Goal: Transaction & Acquisition: Register for event/course

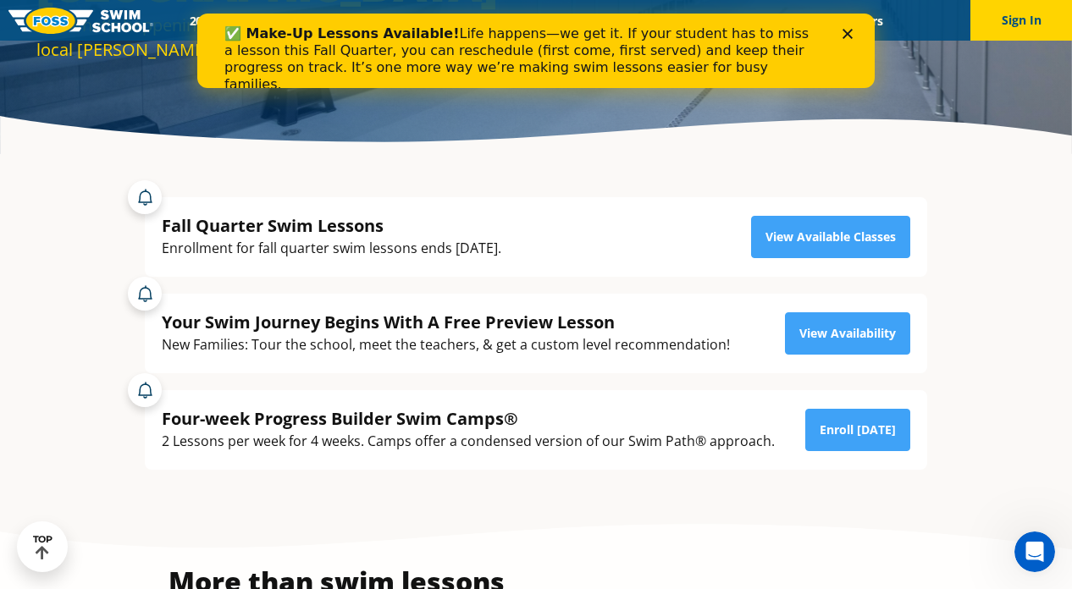
scroll to position [245, 0]
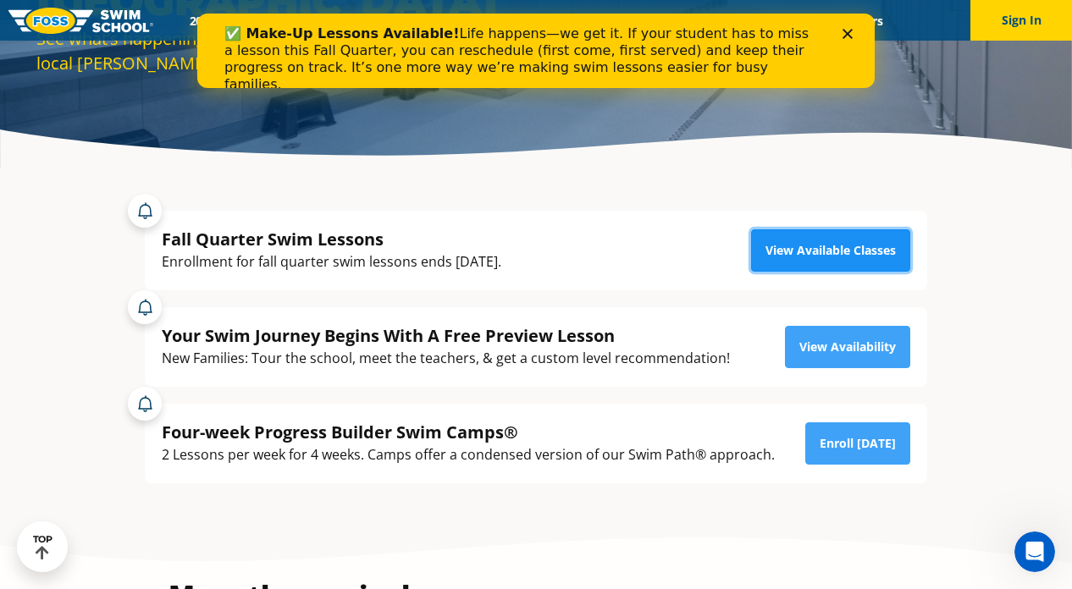
click at [823, 240] on link "View Available Classes" at bounding box center [830, 250] width 159 height 42
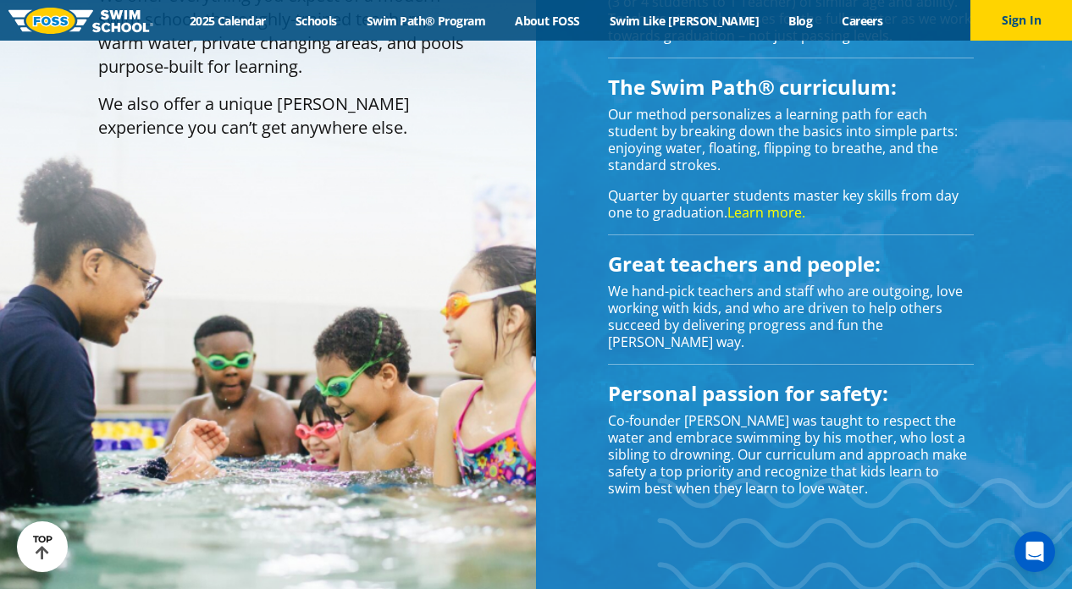
scroll to position [1471, 0]
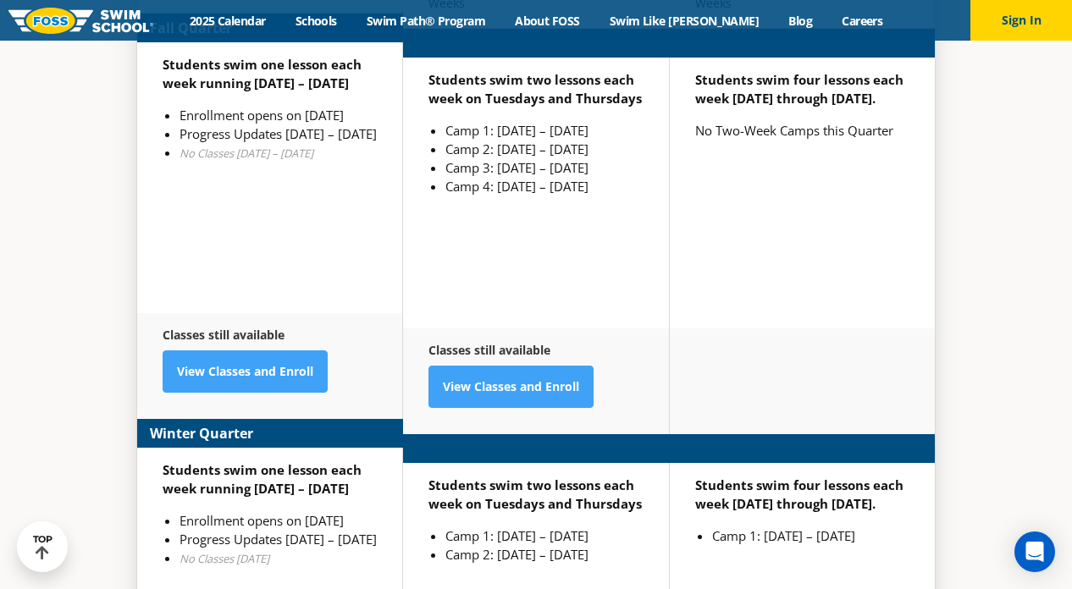
scroll to position [3957, 0]
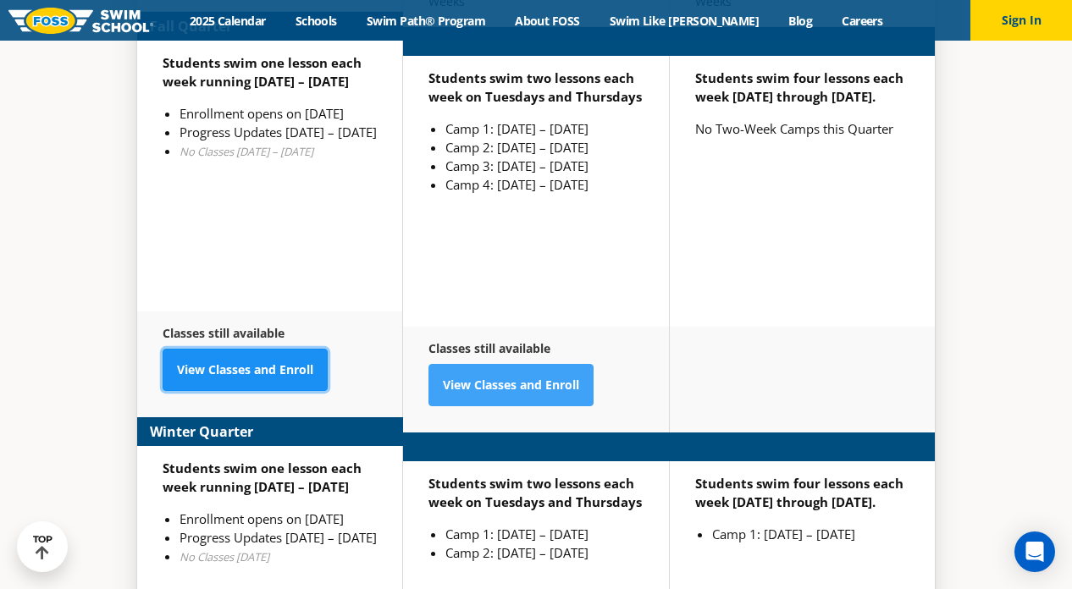
click at [207, 350] on link "View Classes and Enroll" at bounding box center [245, 370] width 165 height 42
